Goal: Connect with others: Connect with others

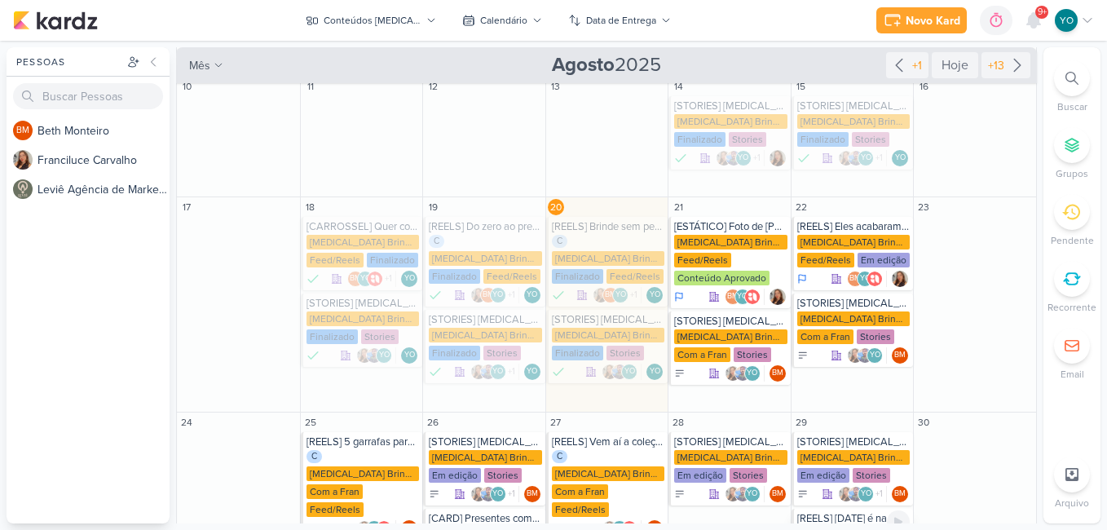
scroll to position [245, 0]
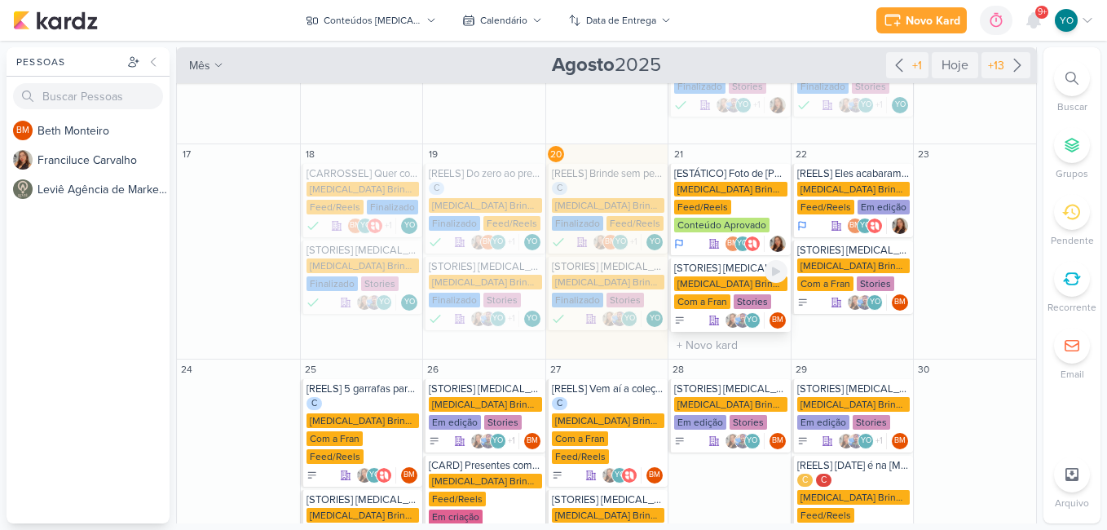
click at [727, 277] on div "[MEDICAL_DATA] Brindes PF Com a Fran Stories" at bounding box center [730, 293] width 113 height 34
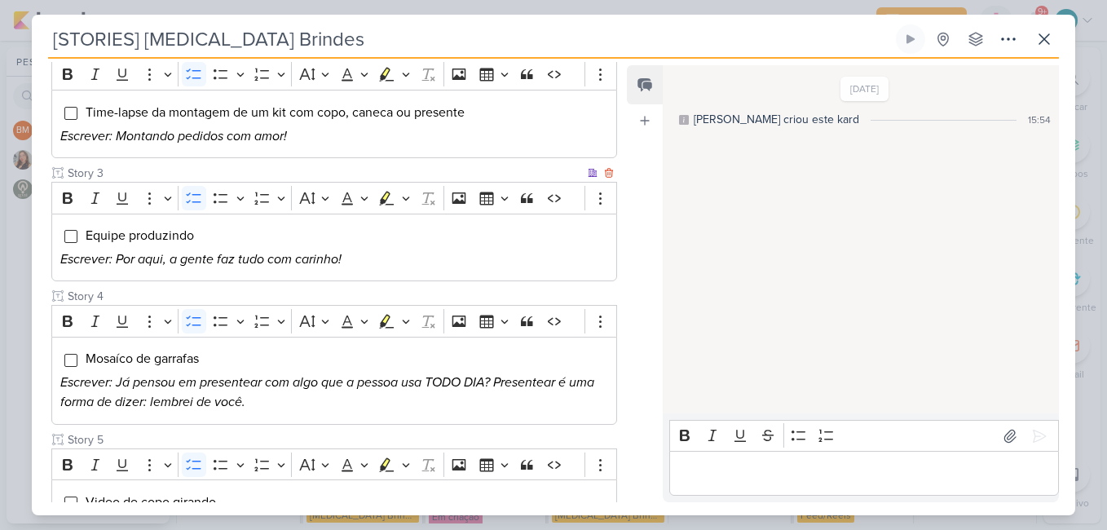
scroll to position [408, 0]
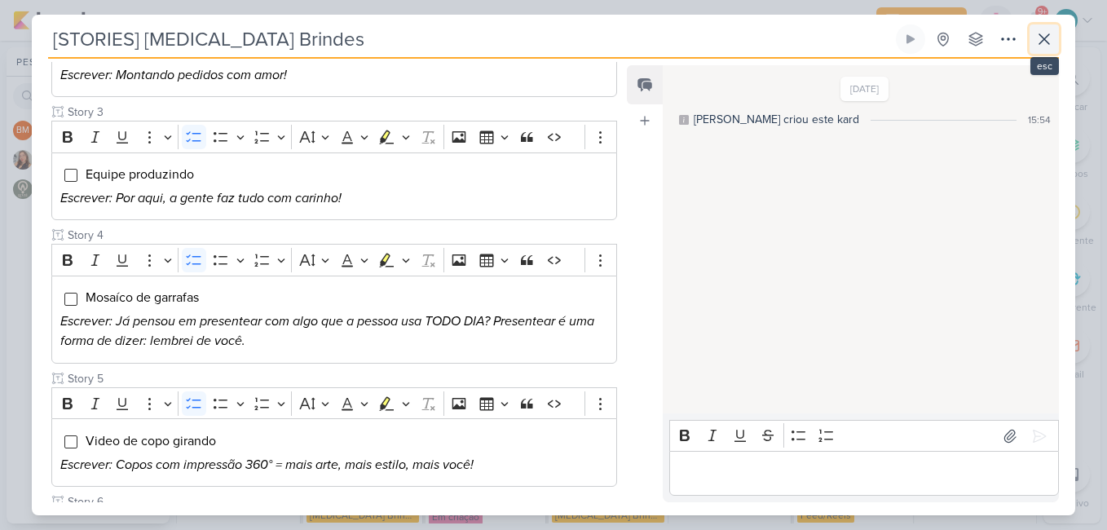
click at [1047, 42] on icon at bounding box center [1045, 39] width 10 height 10
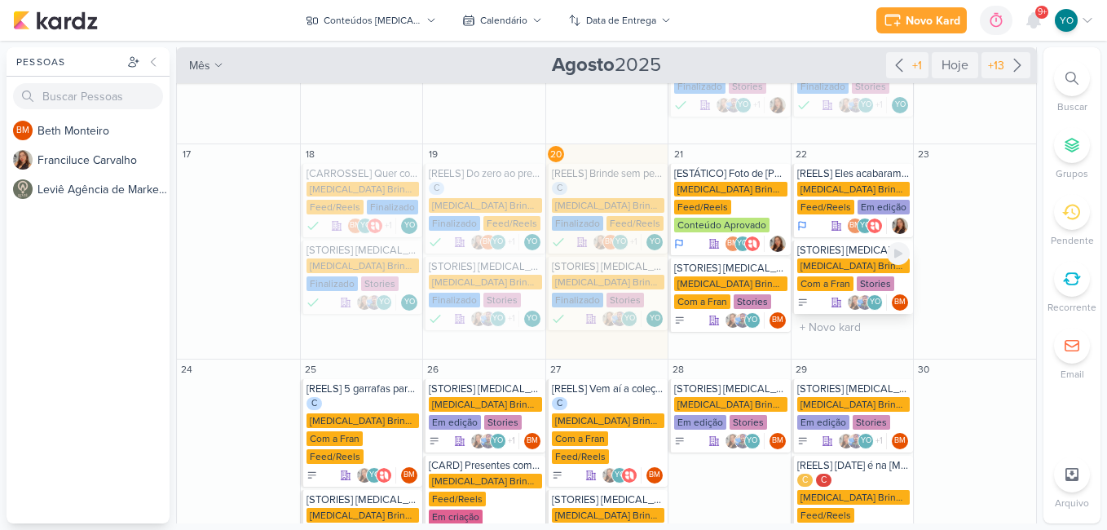
click at [834, 276] on div "Com a Fran" at bounding box center [826, 283] width 56 height 15
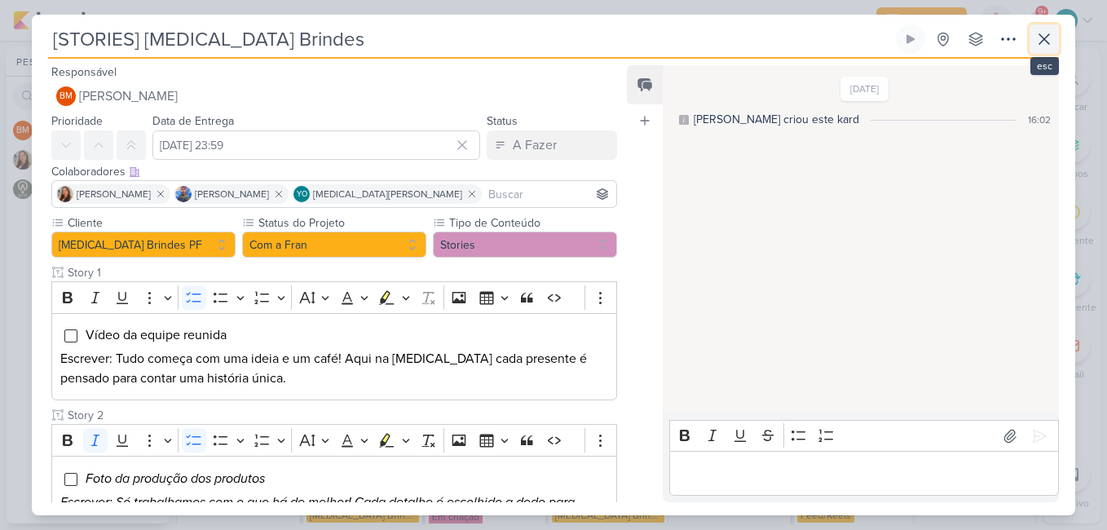
click at [1041, 37] on icon at bounding box center [1045, 39] width 10 height 10
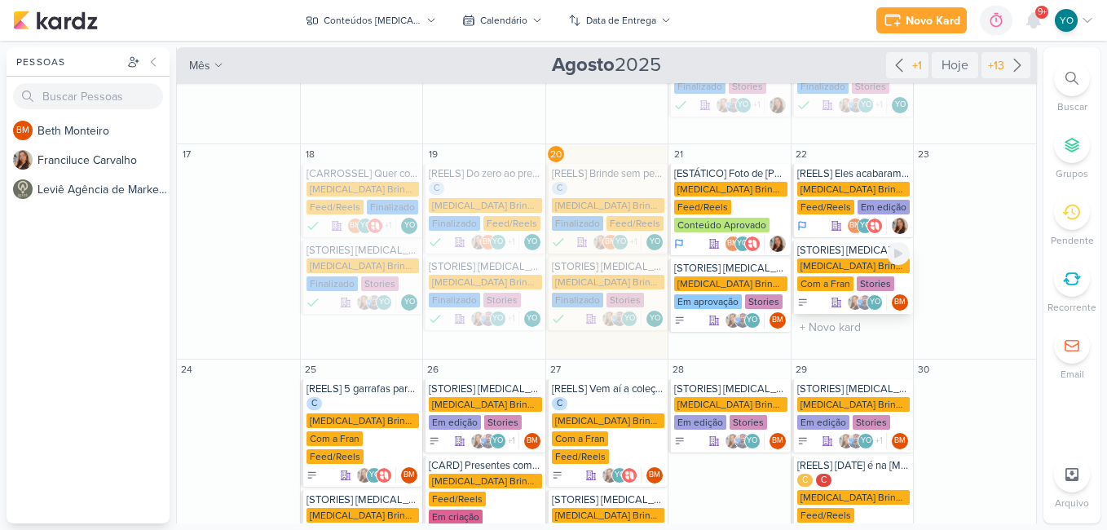
click at [848, 259] on div "[MEDICAL_DATA] Brindes PF Com a Fran Stories" at bounding box center [854, 276] width 113 height 34
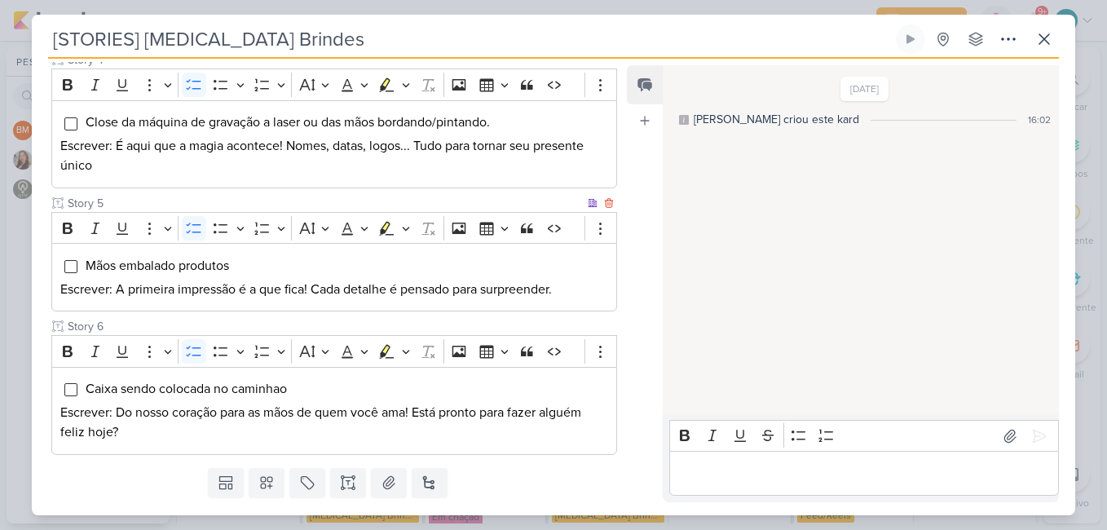
scroll to position [652, 0]
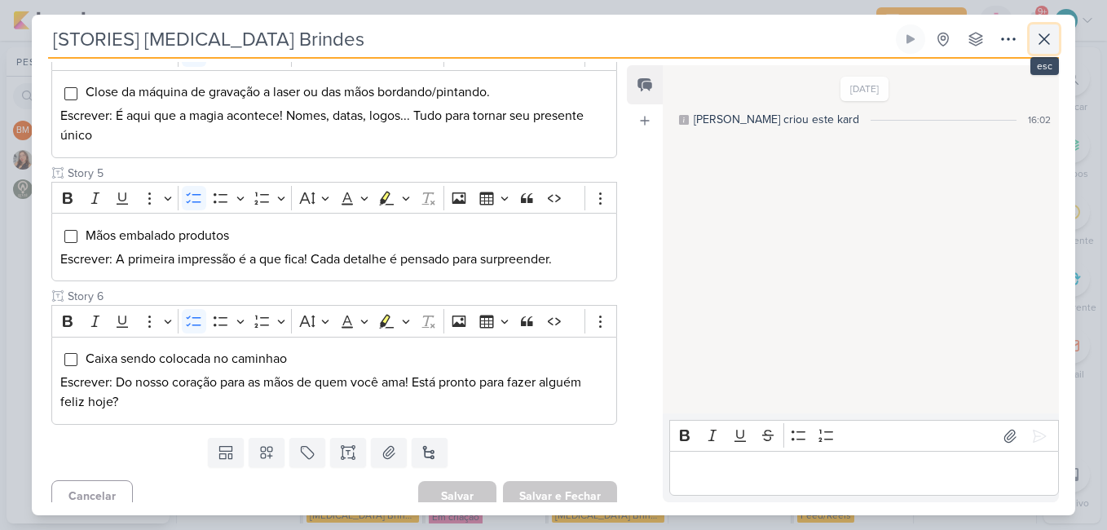
click at [1047, 28] on button at bounding box center [1044, 38] width 29 height 29
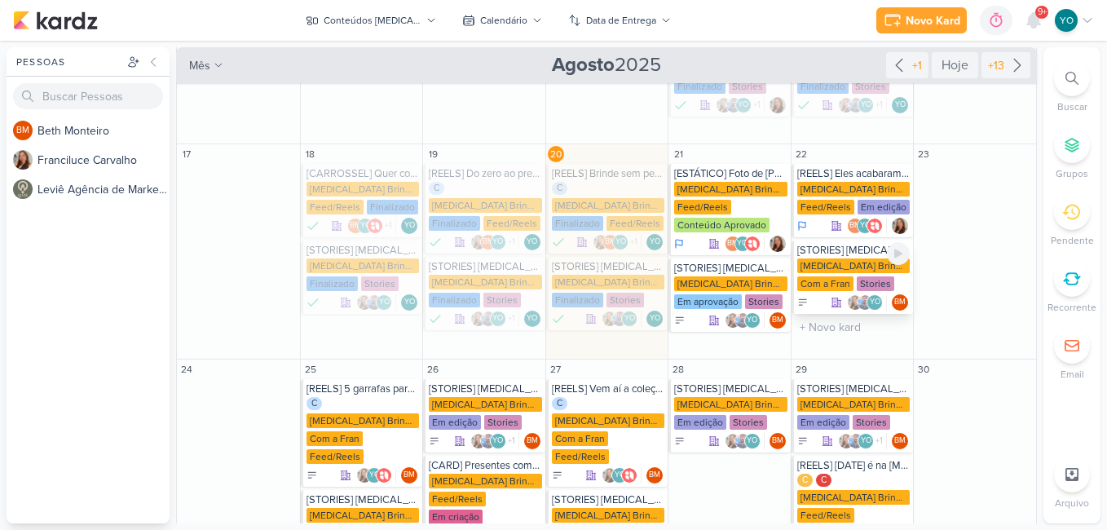
click at [838, 259] on div "[MEDICAL_DATA] Brindes PF" at bounding box center [854, 266] width 113 height 15
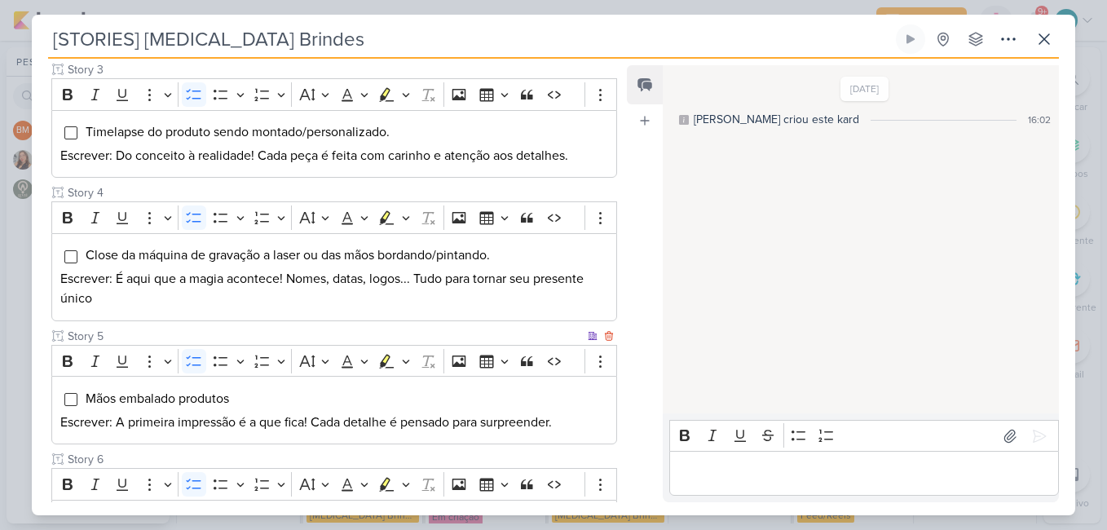
scroll to position [571, 0]
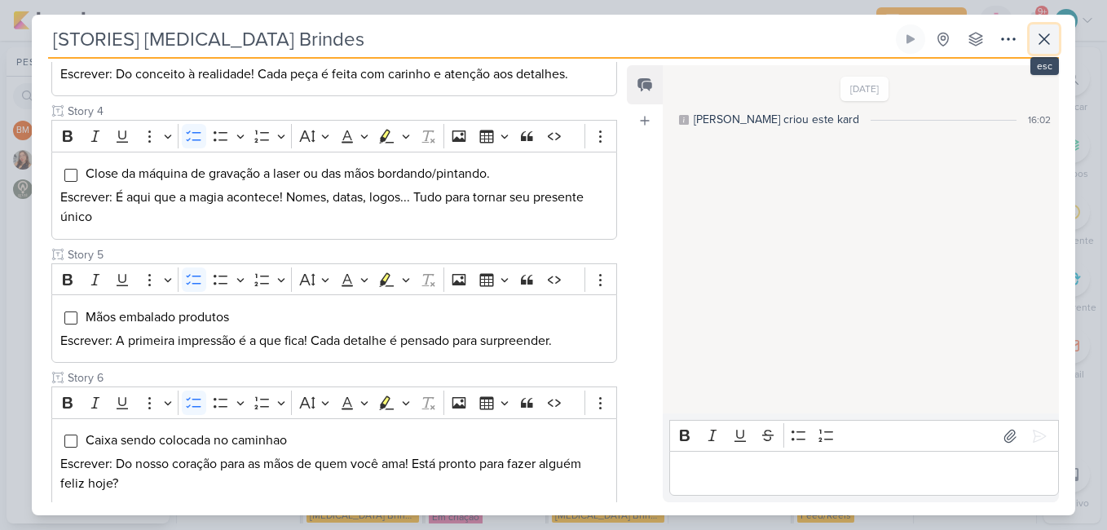
click at [1043, 38] on icon at bounding box center [1045, 39] width 10 height 10
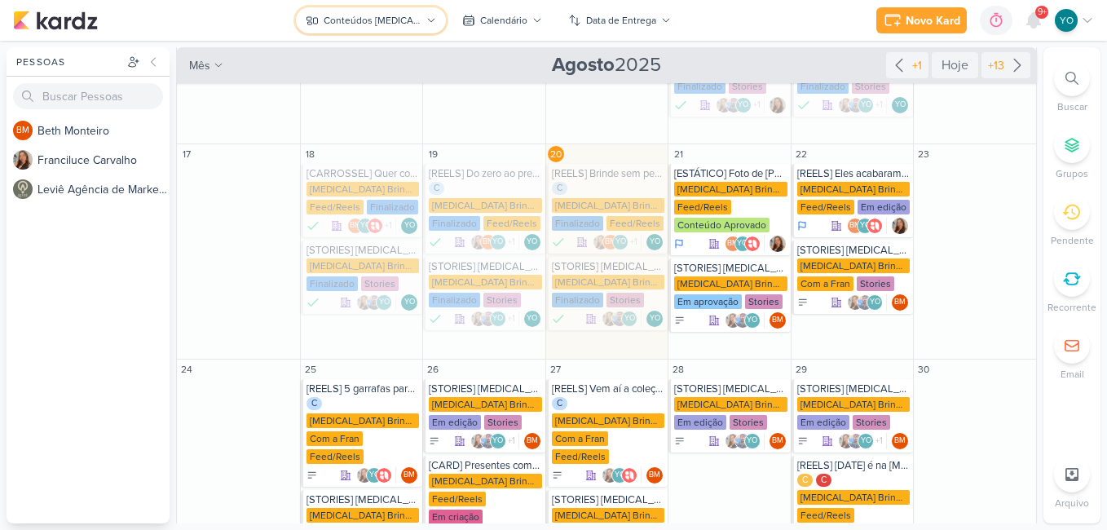
click at [415, 17] on div "Conteúdos [MEDICAL_DATA] Brindes PF" at bounding box center [373, 20] width 98 height 15
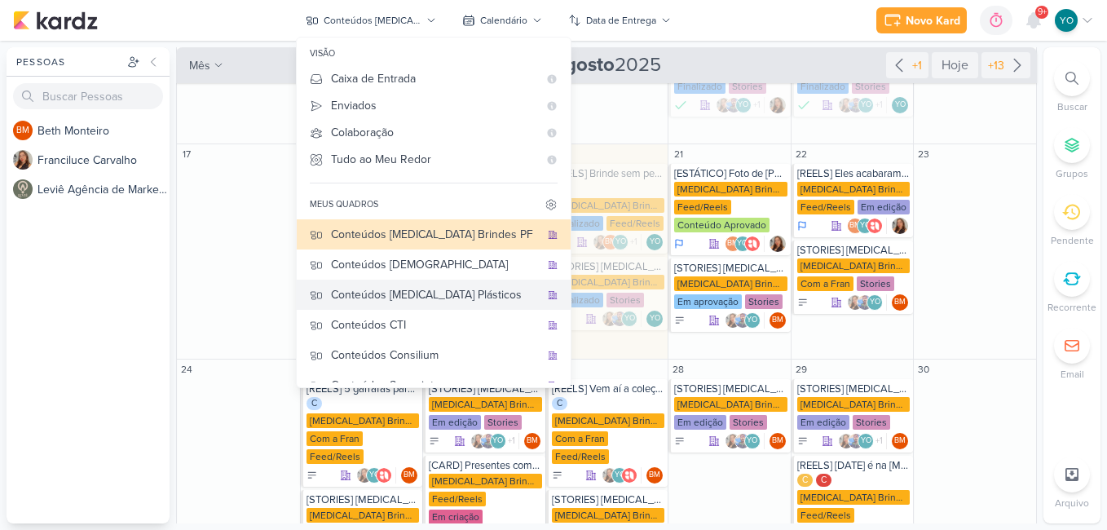
click at [448, 291] on div "Conteúdos [MEDICAL_DATA] Plásticos" at bounding box center [435, 294] width 209 height 17
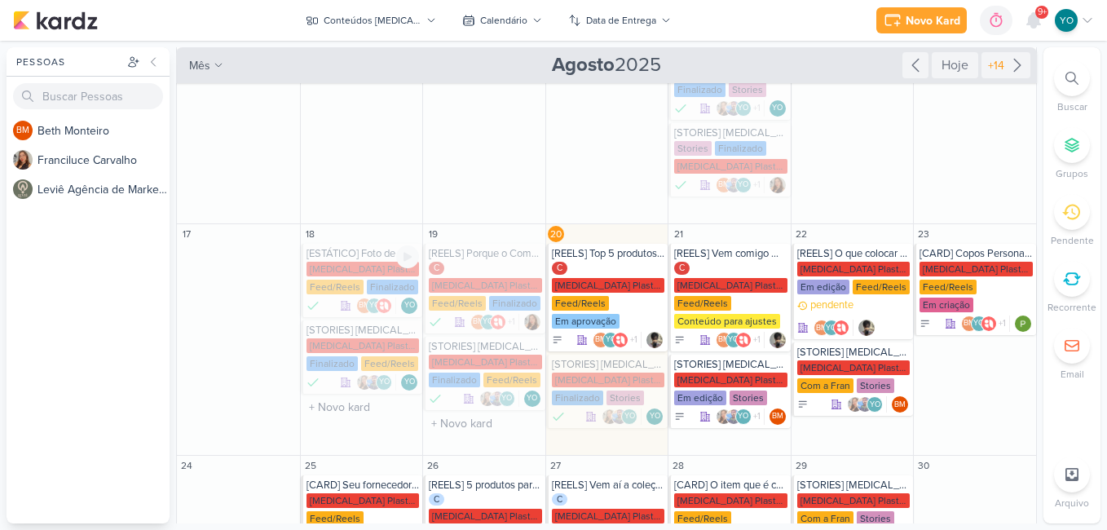
scroll to position [171, 0]
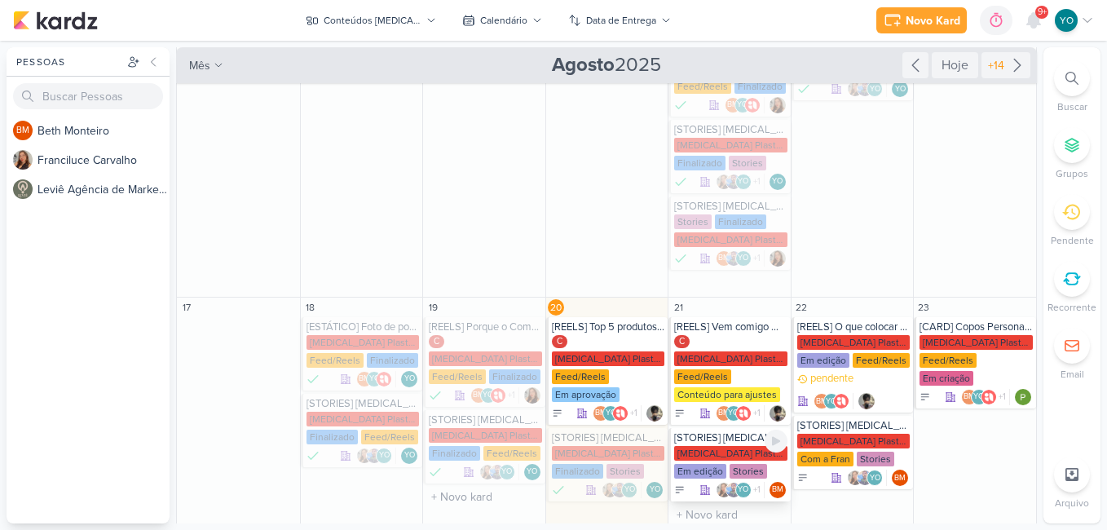
click at [728, 446] on div "[MEDICAL_DATA] Plasticos PJ" at bounding box center [730, 453] width 113 height 15
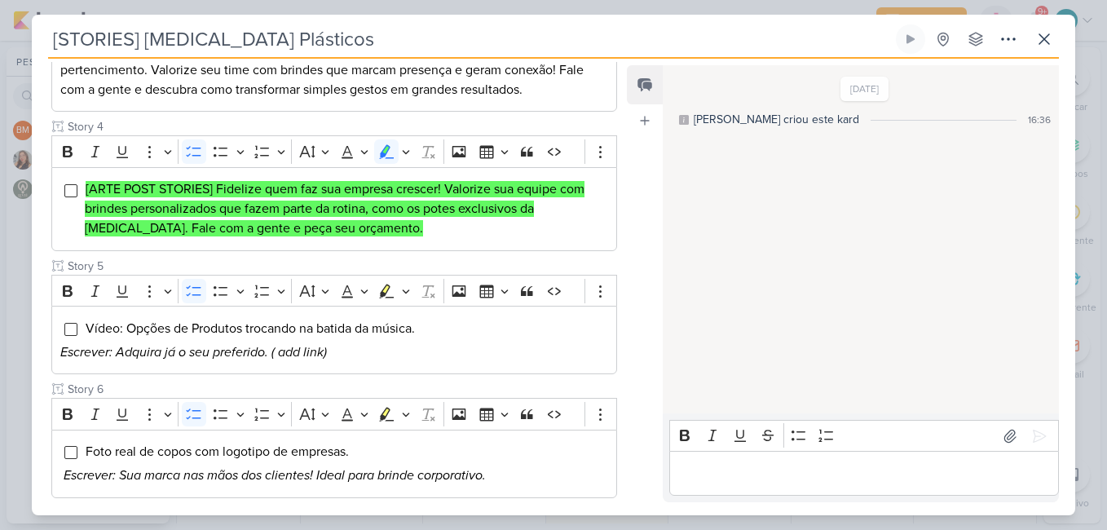
scroll to position [734, 0]
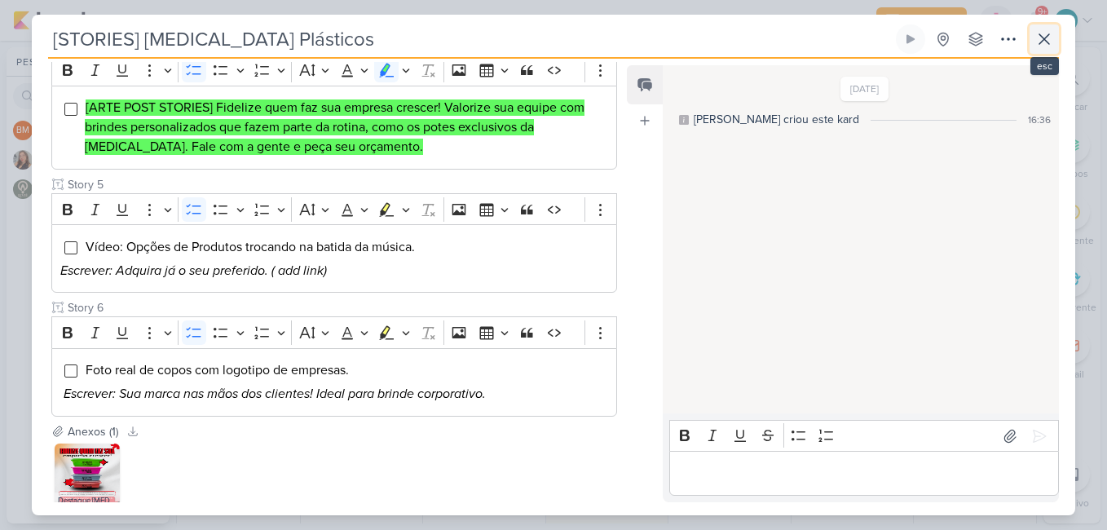
click at [1046, 44] on icon at bounding box center [1045, 39] width 20 height 20
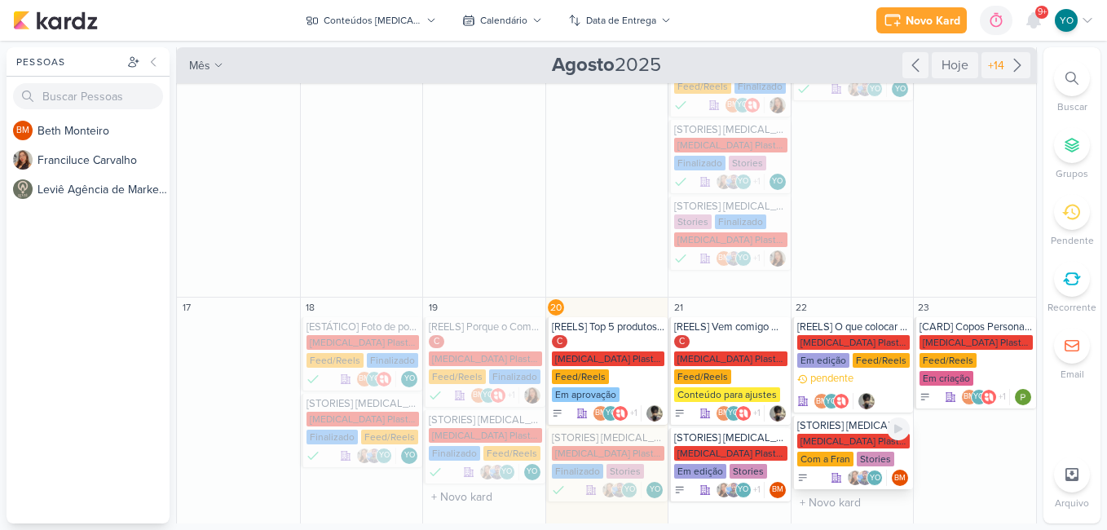
click at [859, 444] on div "[MEDICAL_DATA] Plasticos PJ" at bounding box center [854, 441] width 113 height 15
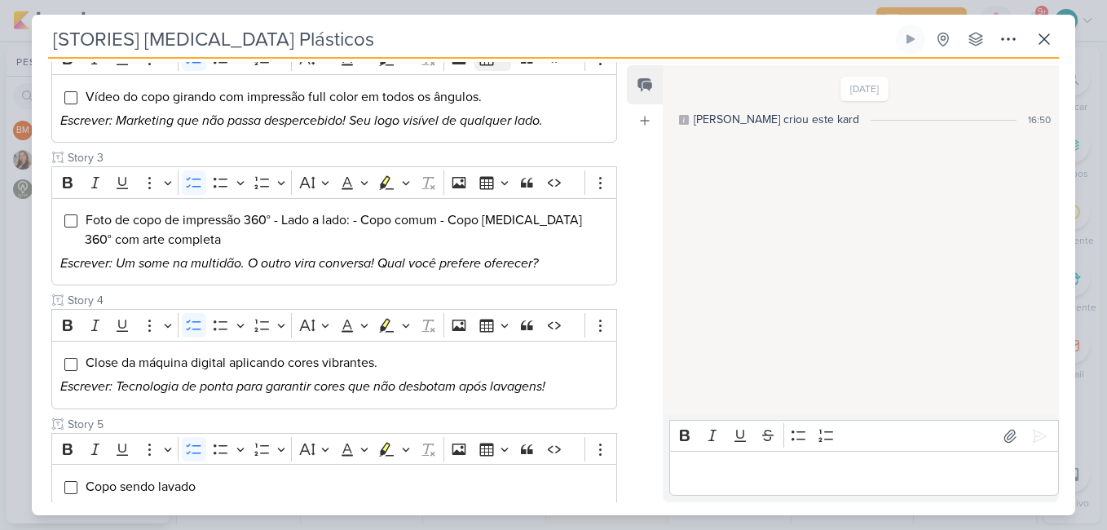
scroll to position [219, 0]
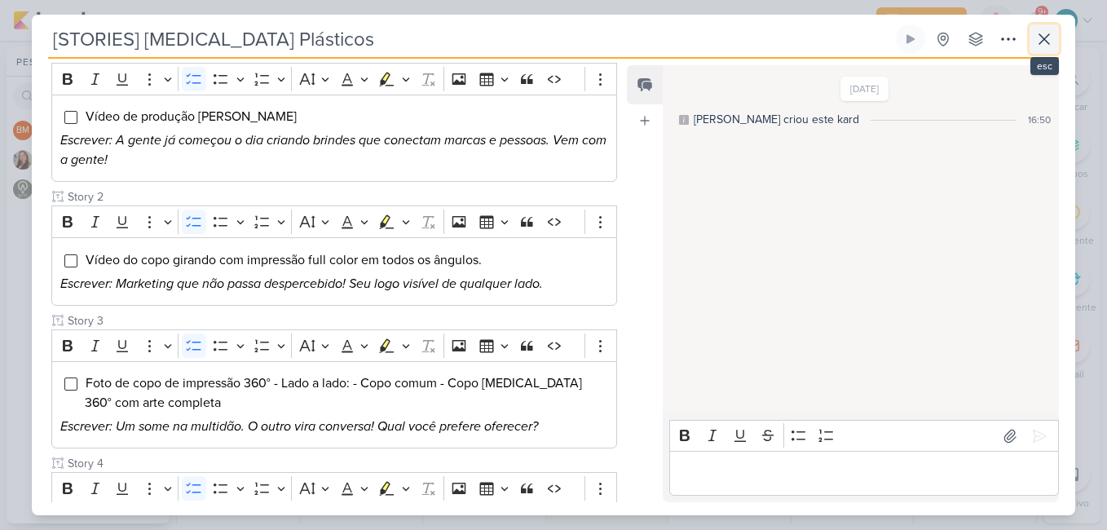
click at [1053, 34] on icon at bounding box center [1045, 39] width 20 height 20
